Goal: Navigation & Orientation: Go to known website

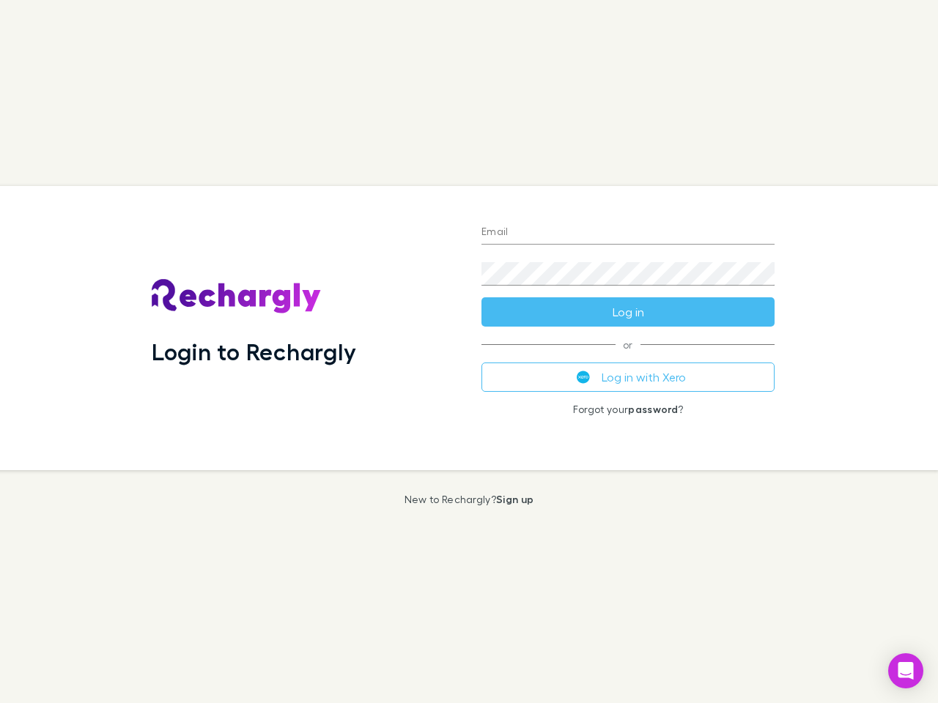
click at [469, 352] on div "Login to Rechargly" at bounding box center [305, 328] width 330 height 284
click at [628, 233] on input "Email" at bounding box center [627, 232] width 293 height 23
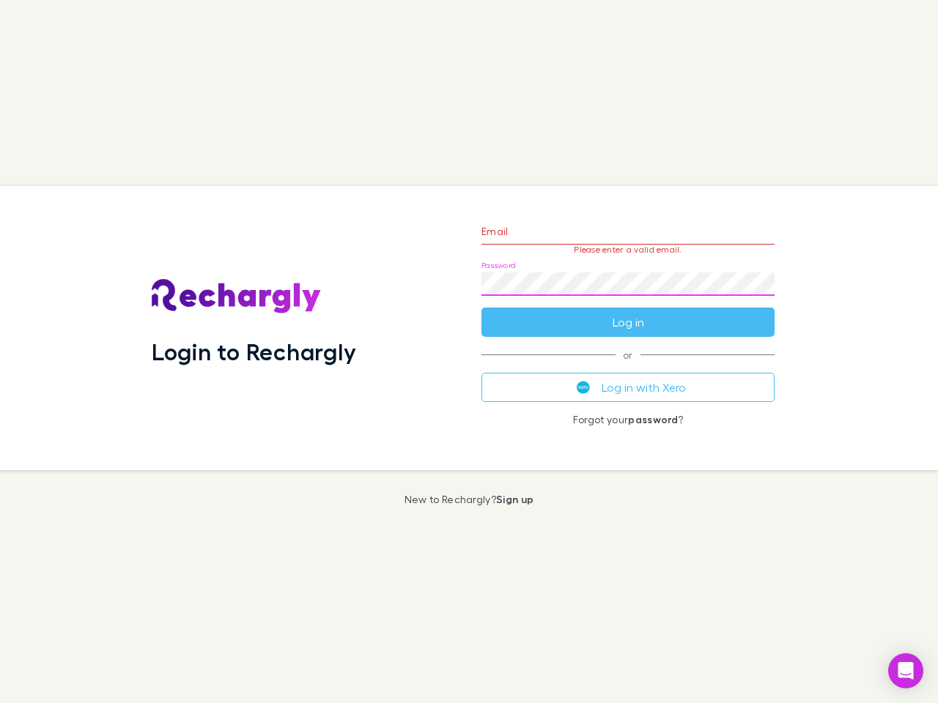
click at [628, 312] on form "Email Please enter a valid email. Password Log in" at bounding box center [627, 272] width 293 height 127
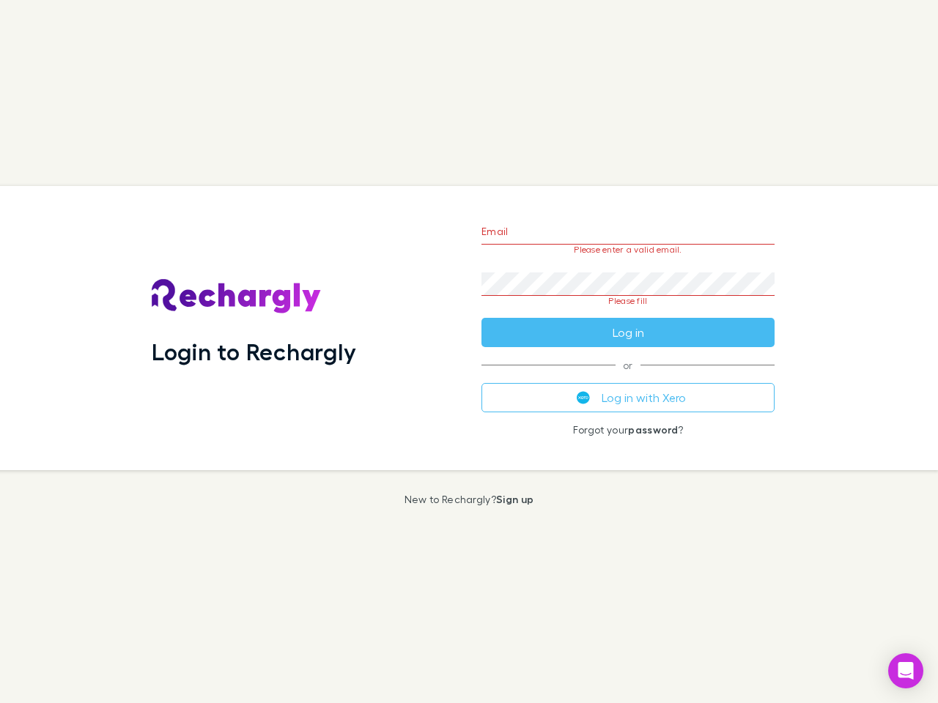
click at [628, 377] on div "Email Please enter a valid email. Password Please fill Log in or Log in with Xe…" at bounding box center [628, 328] width 316 height 284
click at [905, 671] on icon "Open Intercom Messenger" at bounding box center [905, 671] width 15 height 18
